Goal: Entertainment & Leisure: Consume media (video, audio)

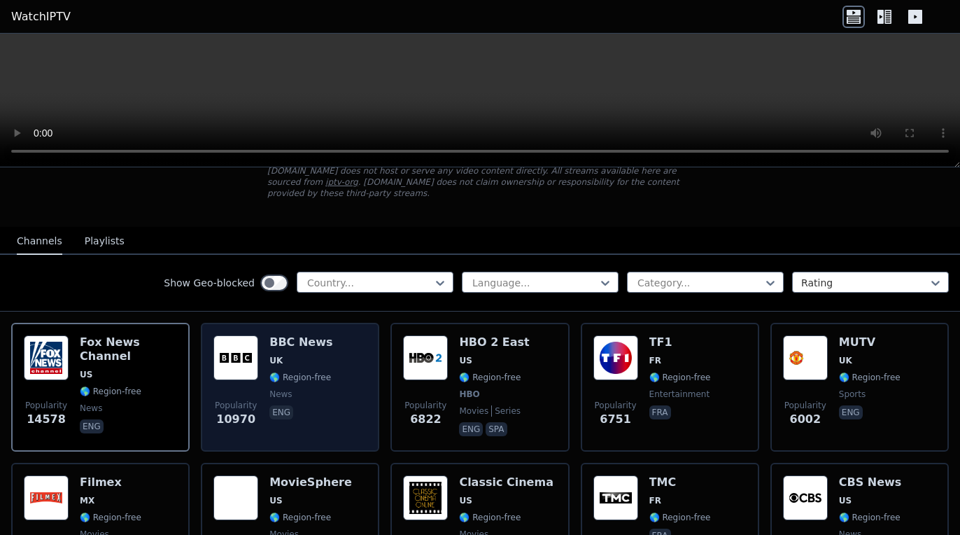
scroll to position [140, 0]
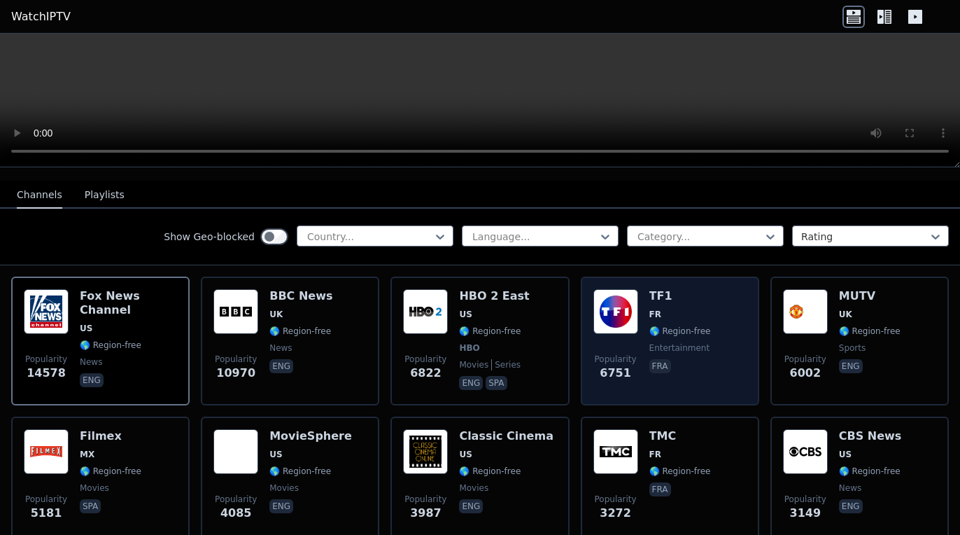
click at [698, 291] on div "Popularity 6751 TF1 FR 🌎 Region-free entertainment fra" at bounding box center [669, 341] width 153 height 104
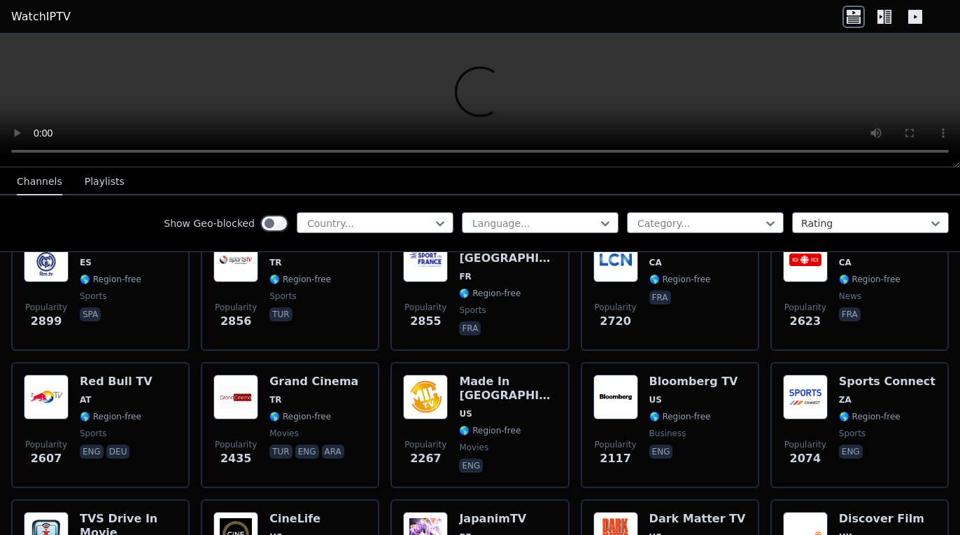
scroll to position [479, 0]
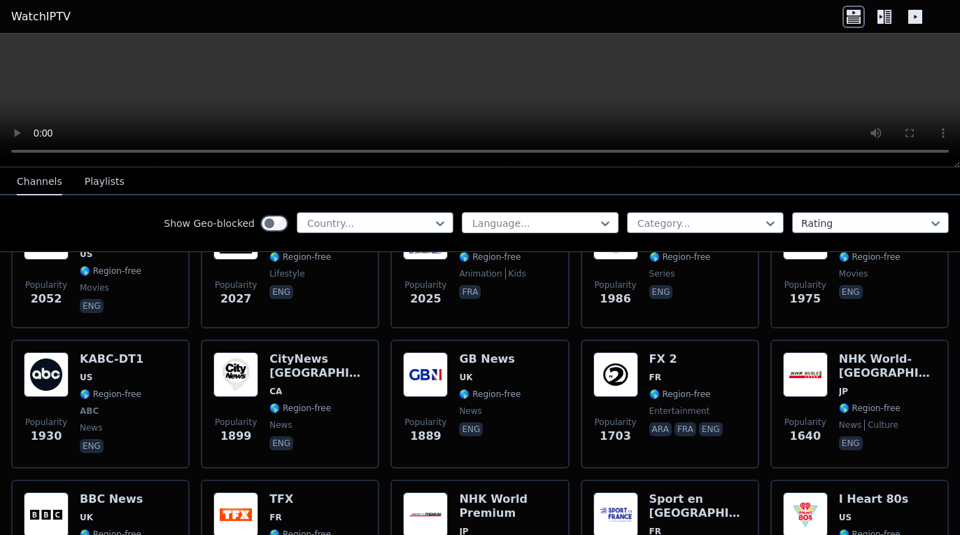
click at [521, 220] on div at bounding box center [534, 223] width 127 height 14
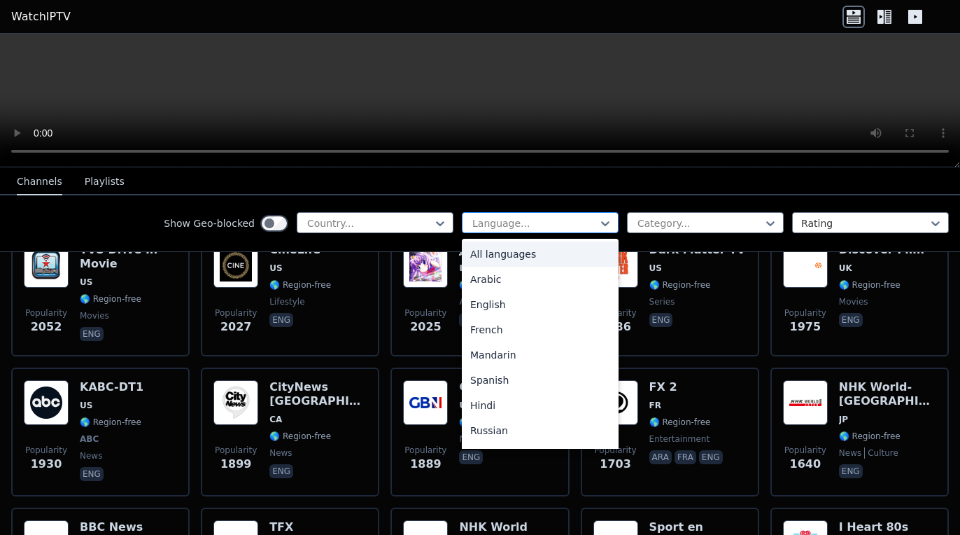
click at [521, 220] on div at bounding box center [534, 223] width 127 height 14
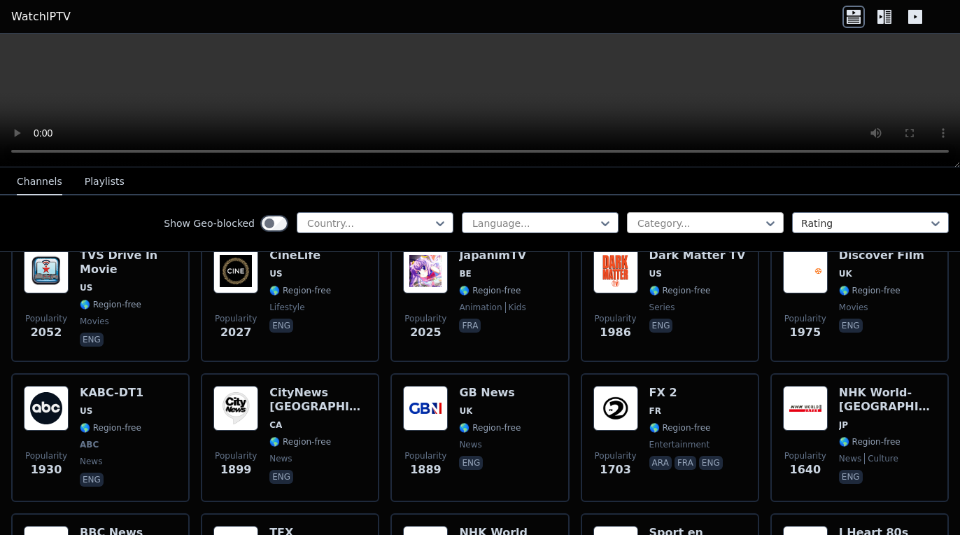
scroll to position [731, 0]
click at [675, 218] on div at bounding box center [699, 223] width 127 height 14
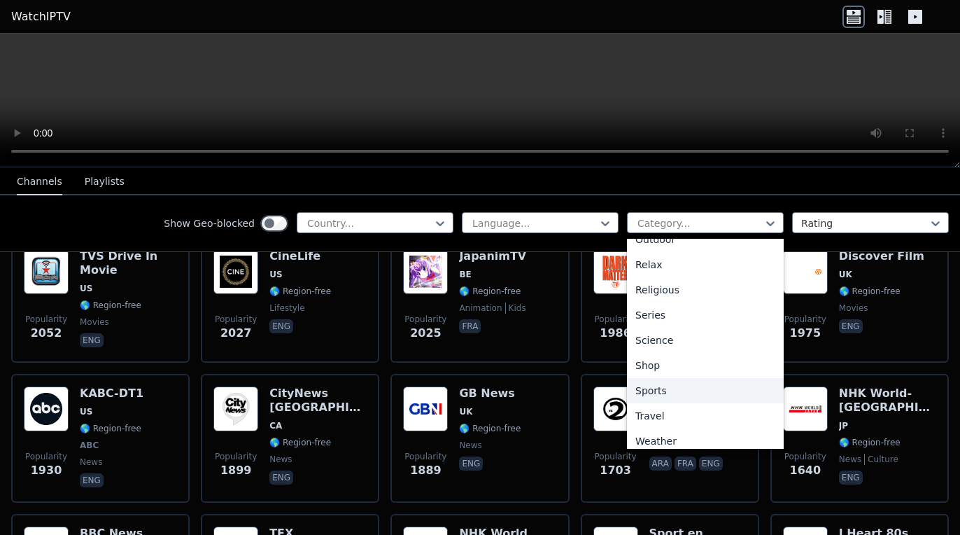
scroll to position [474, 0]
click at [675, 382] on div "Sports" at bounding box center [705, 384] width 157 height 25
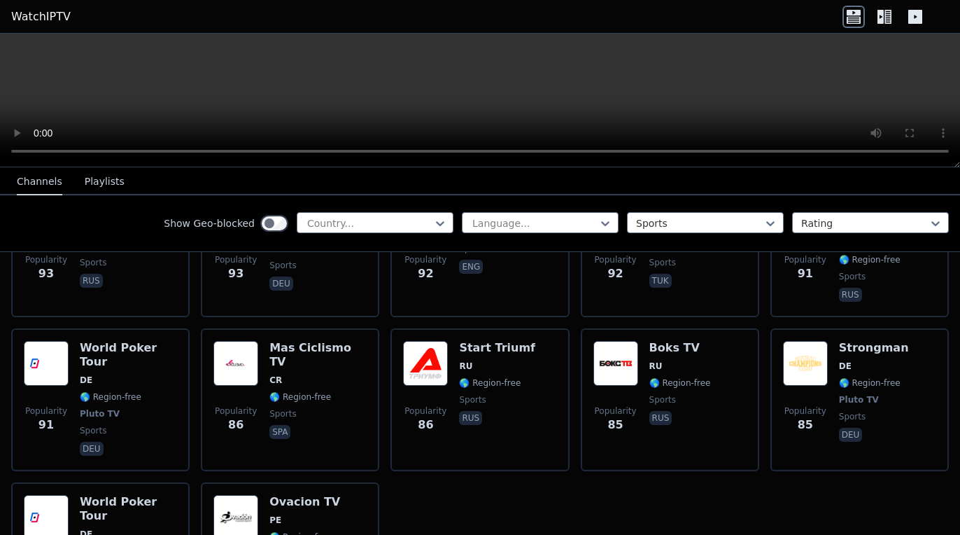
scroll to position [3096, 0]
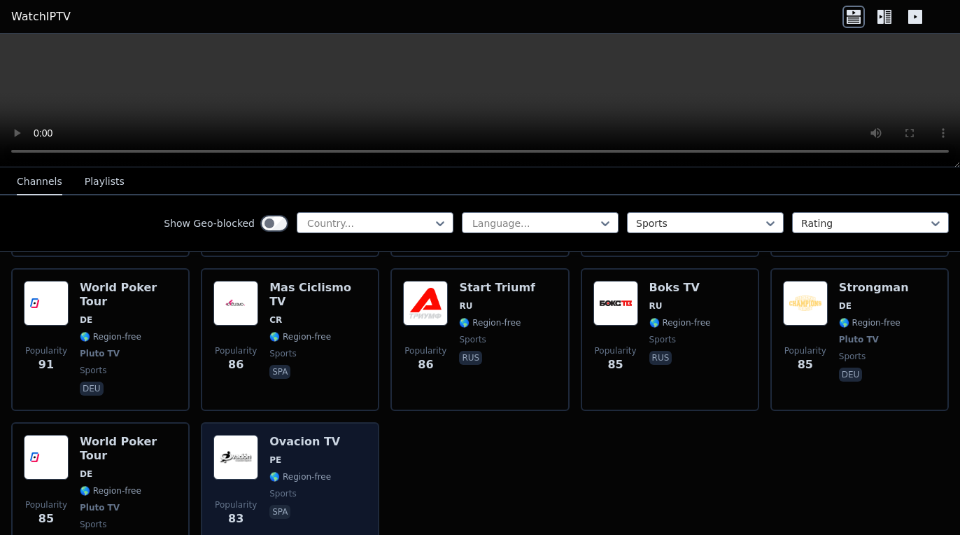
click at [306, 435] on div "Ovacion TV PE 🌎 Region-free sports spa" at bounding box center [304, 494] width 71 height 118
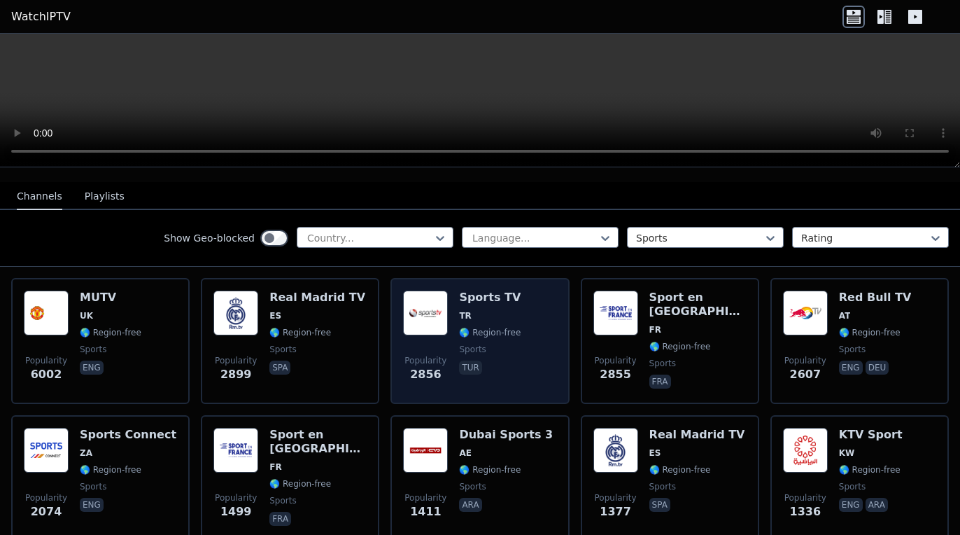
scroll to position [144, 0]
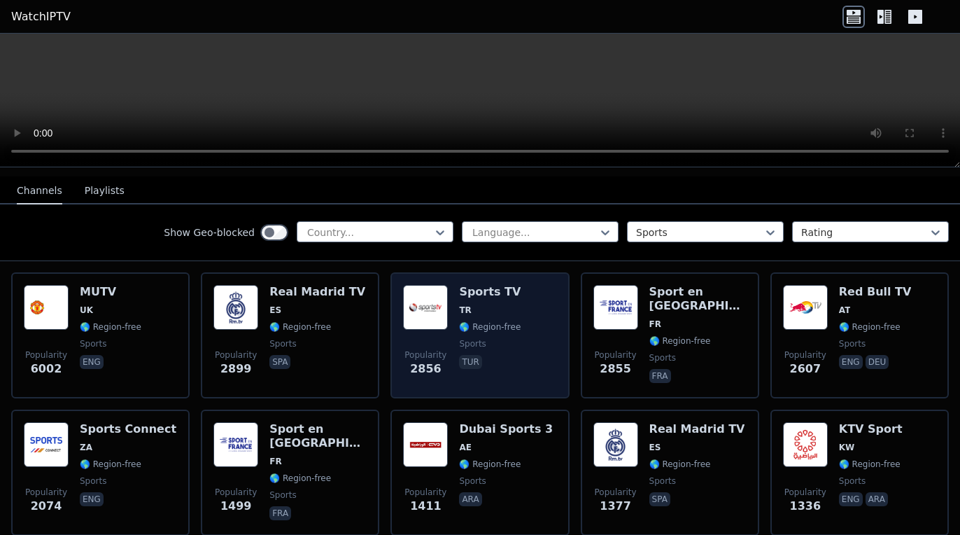
click at [493, 304] on span "TR" at bounding box center [490, 309] width 62 height 11
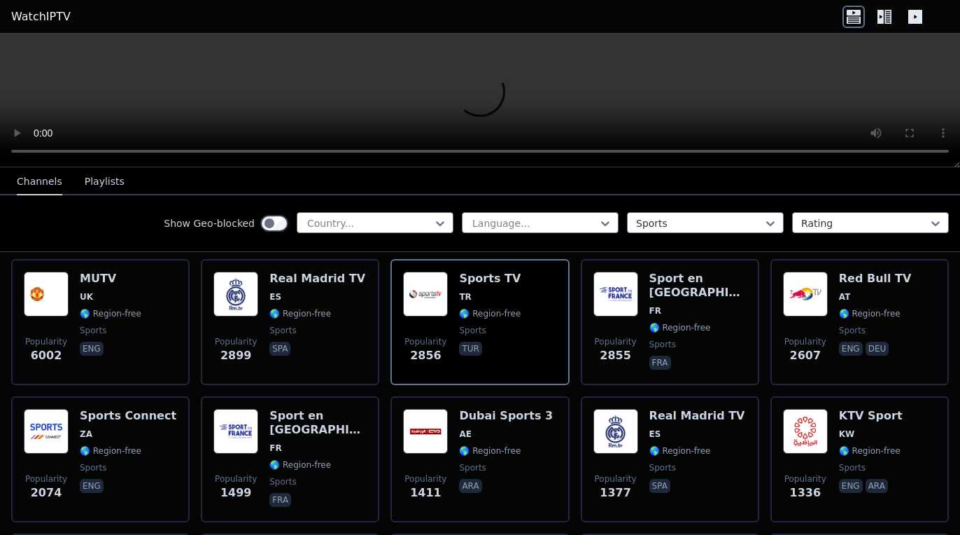
scroll to position [157, 0]
click at [383, 220] on div at bounding box center [369, 223] width 127 height 14
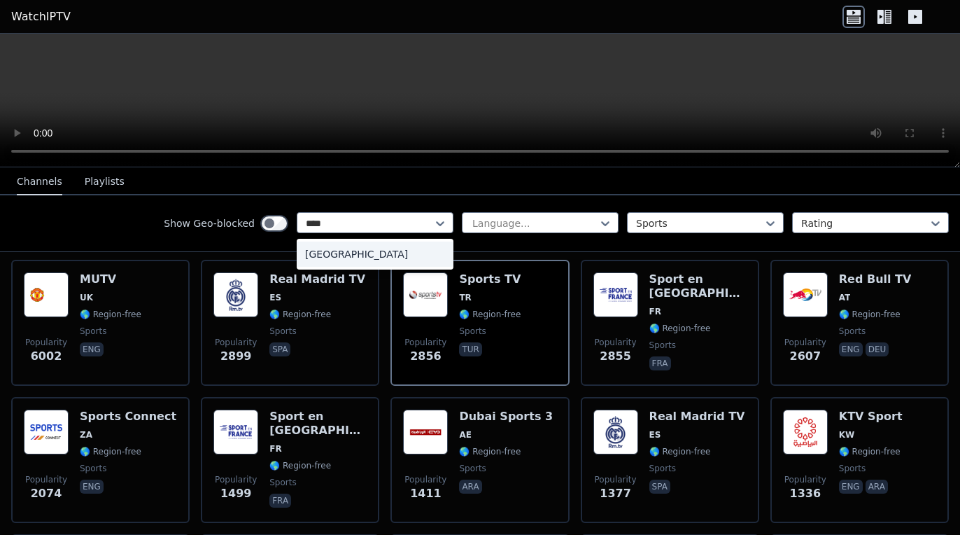
type input "****"
click at [120, 221] on div "Show Geo-blocked Country... Language... Sports Rating" at bounding box center [480, 223] width 960 height 57
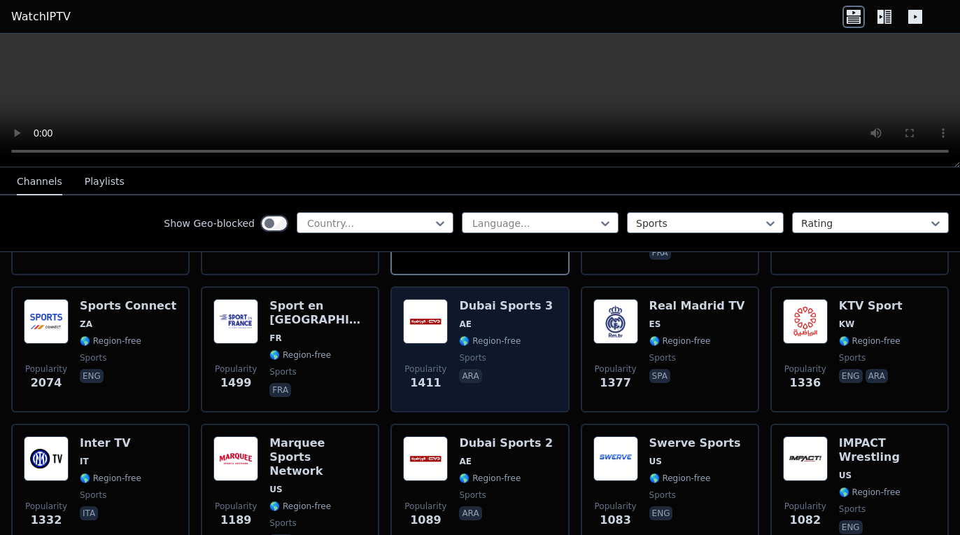
scroll to position [269, 0]
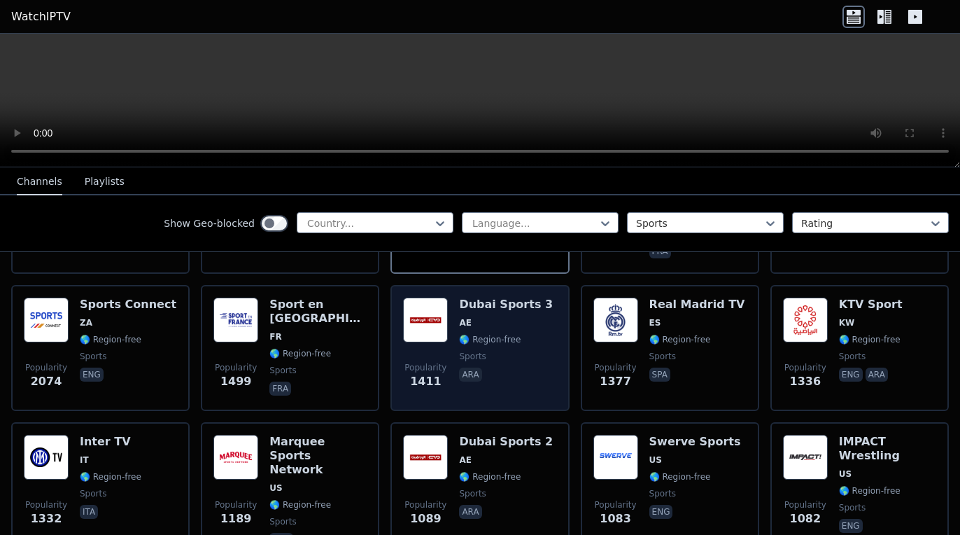
click at [528, 317] on span "AE" at bounding box center [506, 322] width 94 height 11
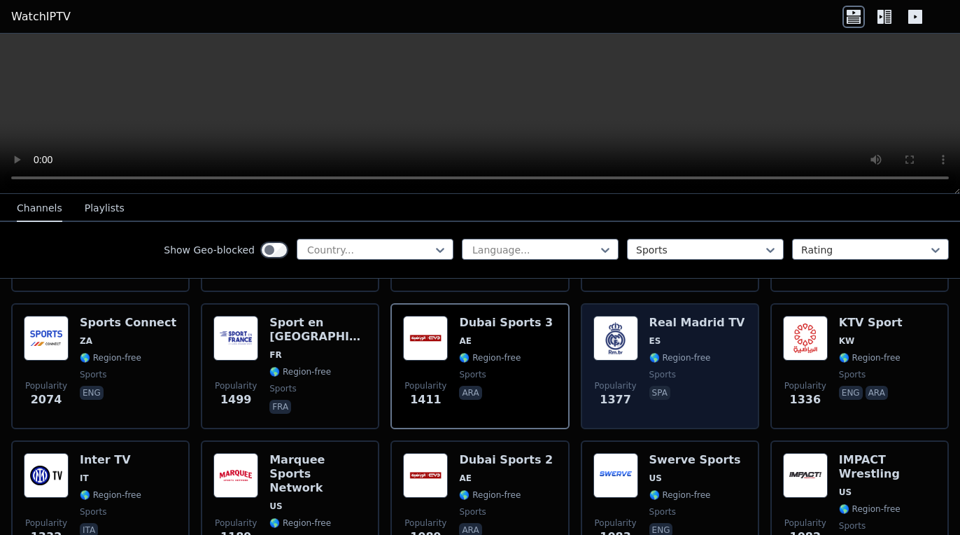
scroll to position [276, 0]
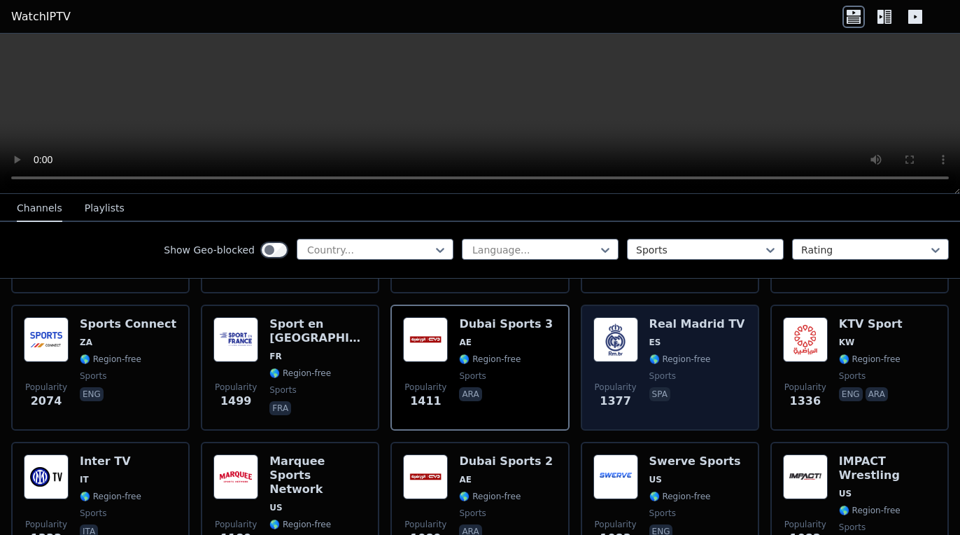
click at [689, 318] on div "Real Madrid TV ES 🌎 Region-free sports spa" at bounding box center [697, 367] width 96 height 101
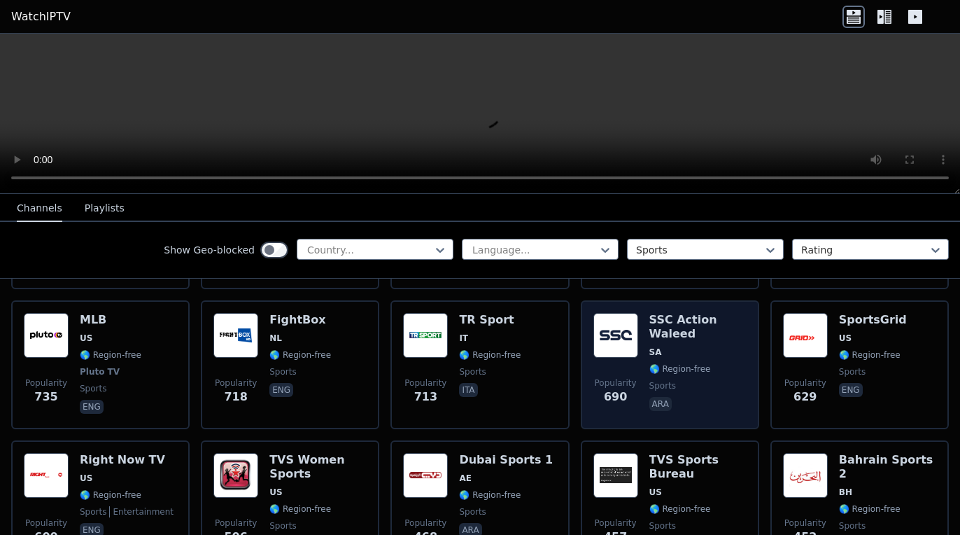
scroll to position [847, 0]
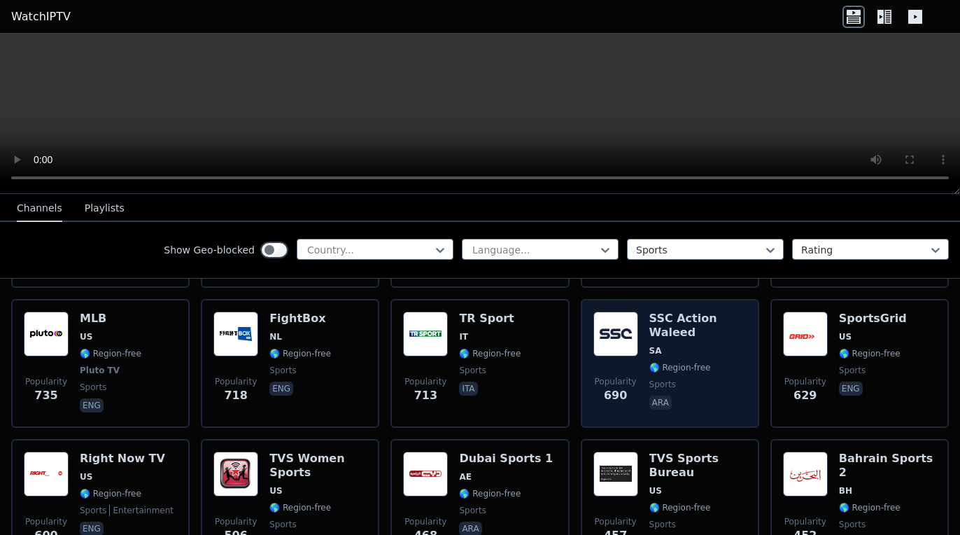
click at [705, 330] on div "SSC Action Waleed SA 🌎 Region-free sports ara" at bounding box center [697, 363] width 97 height 104
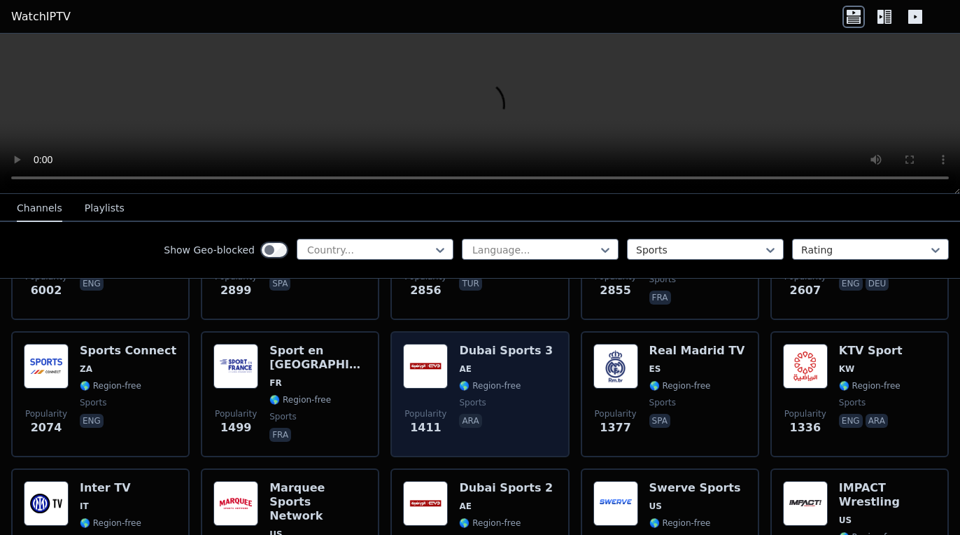
scroll to position [0, 0]
